Goal: Task Accomplishment & Management: Manage account settings

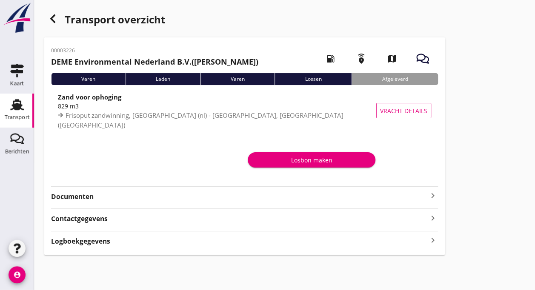
click at [16, 110] on use at bounding box center [17, 104] width 14 height 11
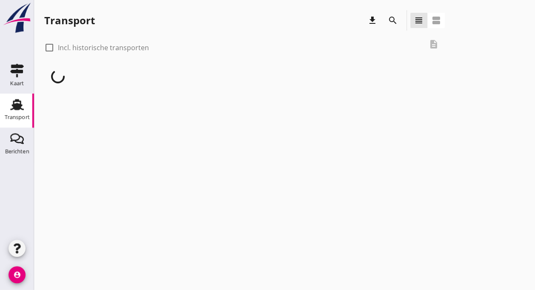
click at [16, 110] on use at bounding box center [17, 104] width 14 height 11
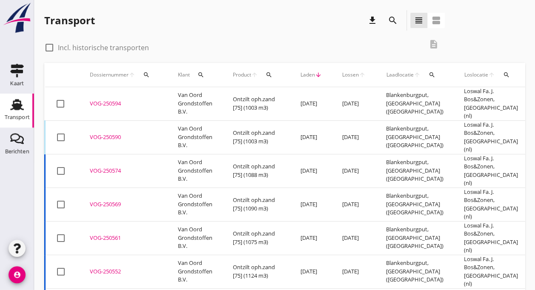
click at [151, 133] on div "VOG-250590" at bounding box center [124, 137] width 68 height 9
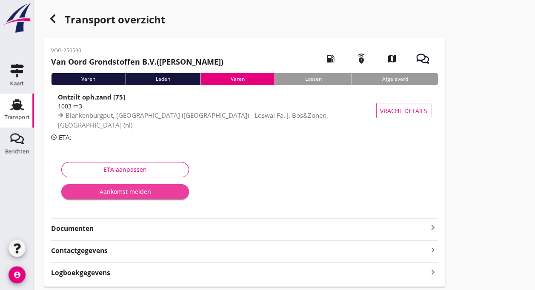
drag, startPoint x: 142, startPoint y: 190, endPoint x: 129, endPoint y: 192, distance: 13.5
click at [129, 192] on div "Aankomst melden" at bounding box center [125, 191] width 114 height 9
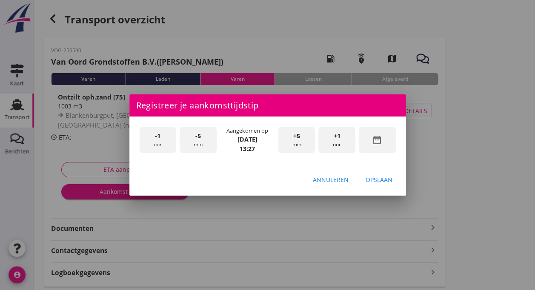
click at [159, 145] on div "-1 uur" at bounding box center [158, 140] width 37 height 27
click at [302, 143] on div "+5 min" at bounding box center [297, 140] width 37 height 27
click at [378, 178] on div "Opslaan" at bounding box center [379, 179] width 27 height 9
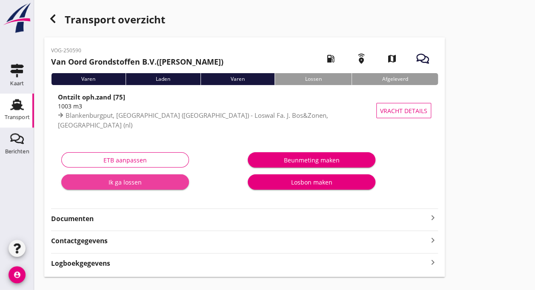
click at [124, 184] on div "Ik ga lossen" at bounding box center [125, 182] width 114 height 9
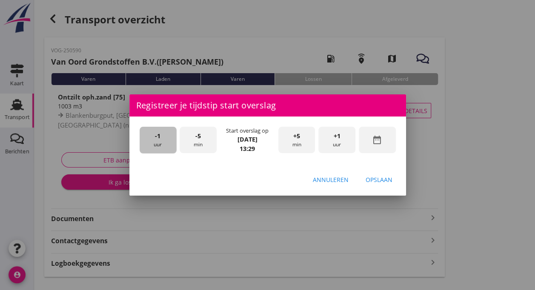
click at [170, 151] on div "-1 uur" at bounding box center [158, 140] width 37 height 27
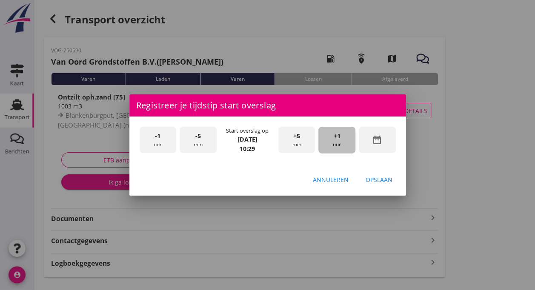
click at [339, 141] on div "+1 uur" at bounding box center [337, 140] width 37 height 27
click at [203, 147] on div "-5 min" at bounding box center [198, 140] width 37 height 27
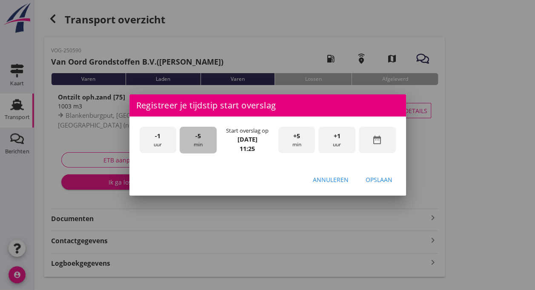
click at [203, 147] on div "-5 min" at bounding box center [198, 140] width 37 height 27
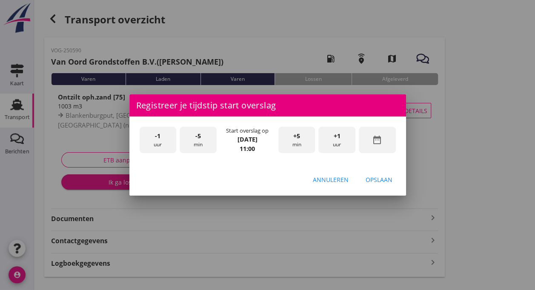
click at [377, 181] on div "Opslaan" at bounding box center [379, 179] width 27 height 9
